Goal: Obtain resource: Download file/media

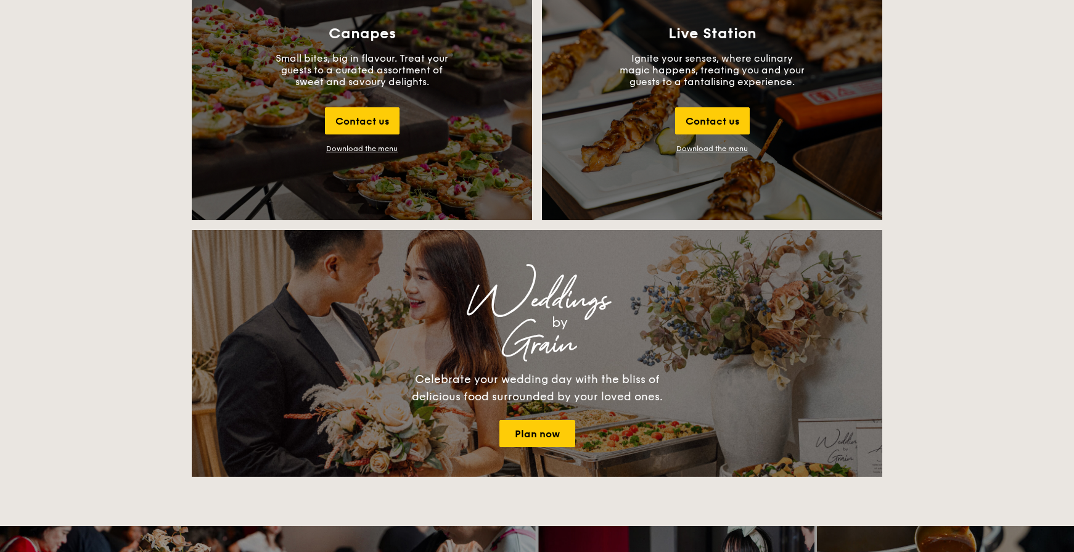
scroll to position [1357, 0]
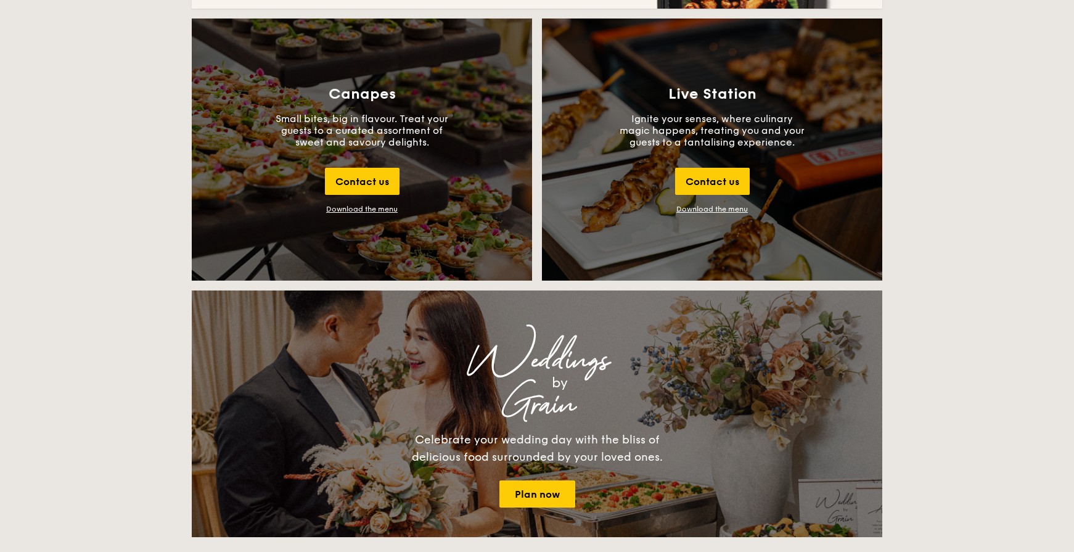
click at [855, 122] on div "Live Station Ignite your senses, where culinary magic happens, treating you and…" at bounding box center [712, 150] width 340 height 262
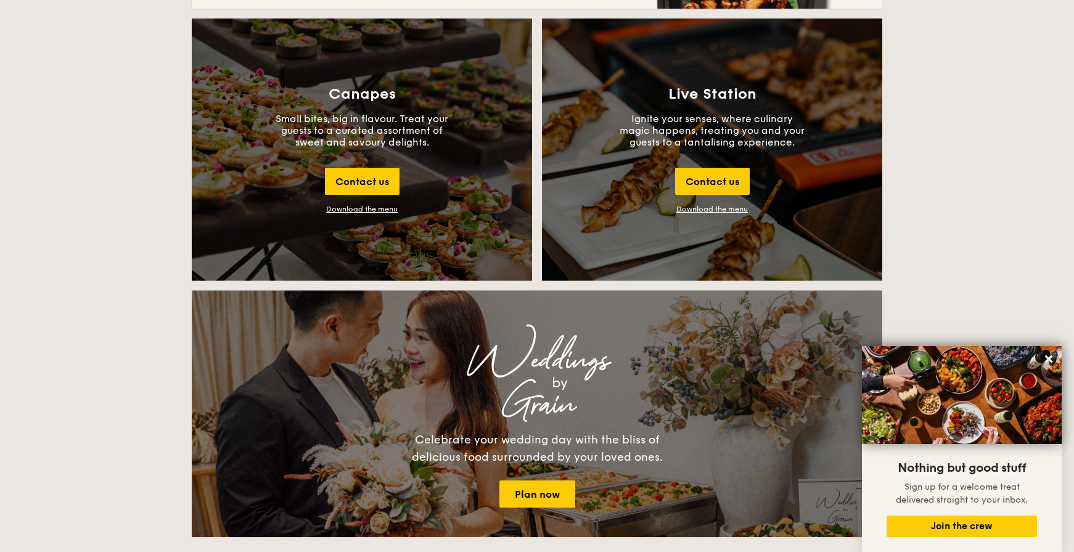
click at [691, 138] on p "Ignite your senses, where culinary magic happens, treating you and your guests …" at bounding box center [712, 130] width 185 height 35
click at [709, 211] on link "Download the menu" at bounding box center [713, 209] width 72 height 9
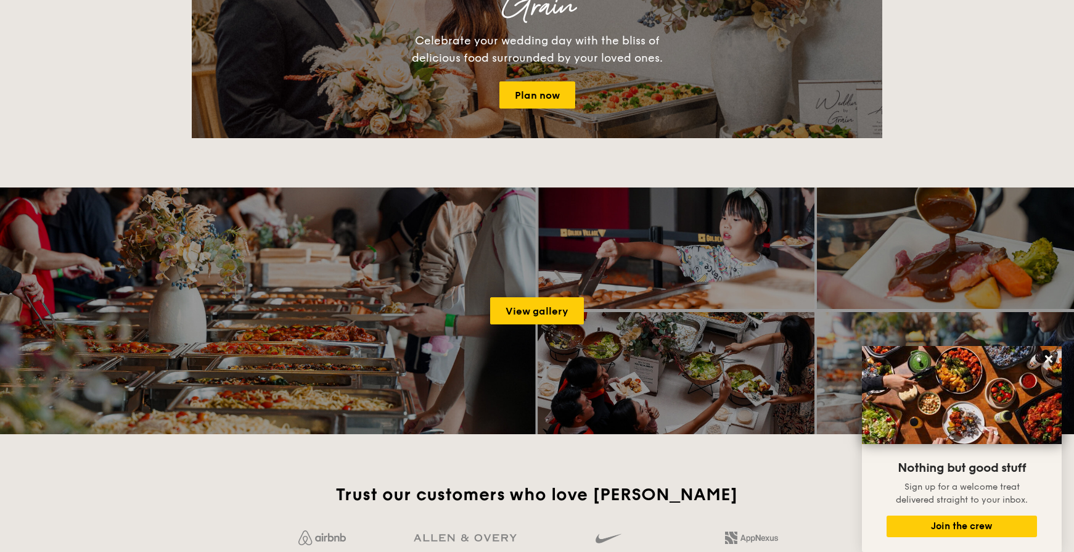
scroll to position [1789, 0]
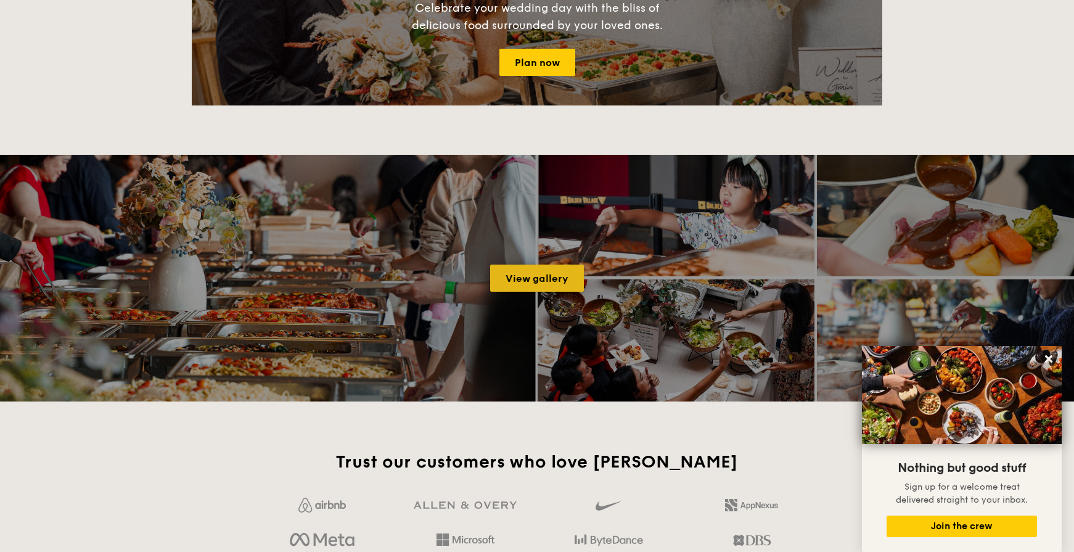
click at [564, 274] on link "View gallery" at bounding box center [537, 278] width 94 height 27
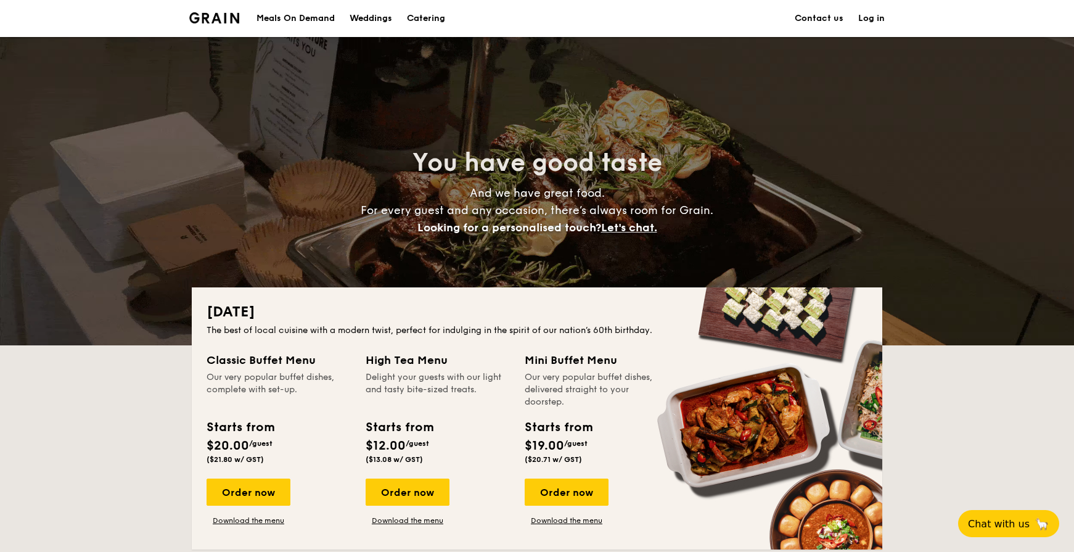
click at [237, 20] on img at bounding box center [214, 17] width 50 height 11
